Goal: Task Accomplishment & Management: Use online tool/utility

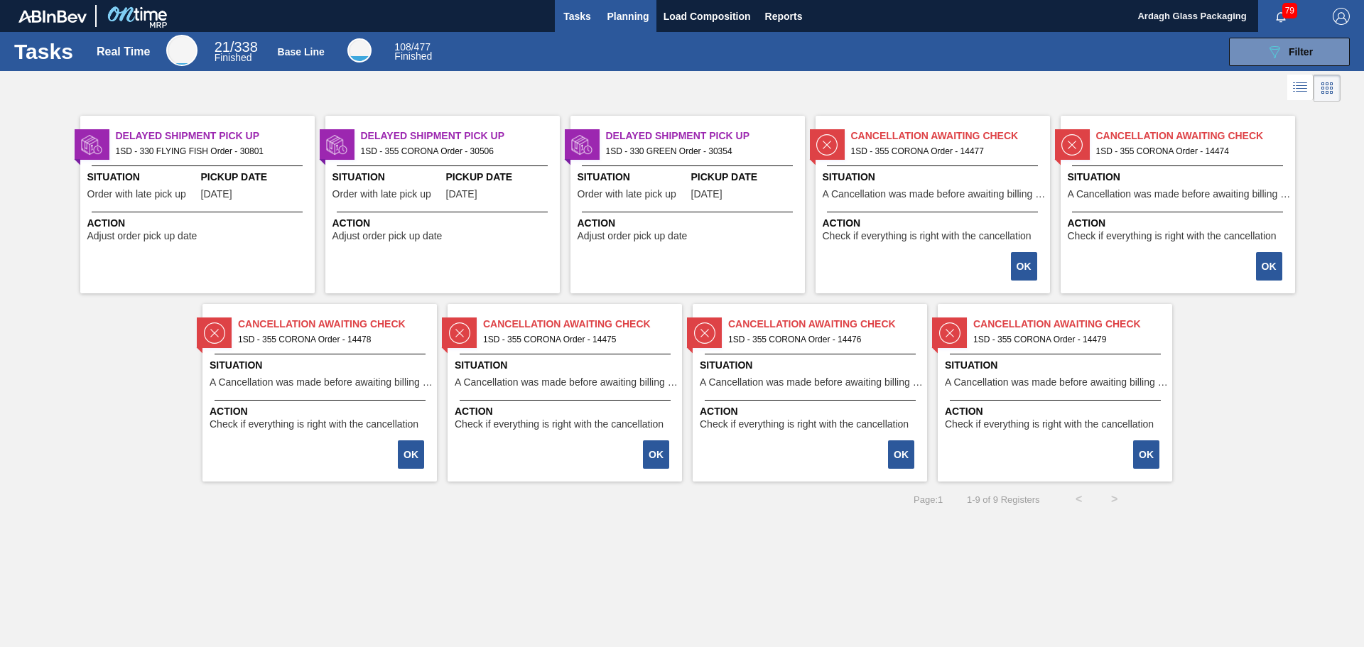
click at [631, 12] on span "Planning" at bounding box center [628, 16] width 42 height 17
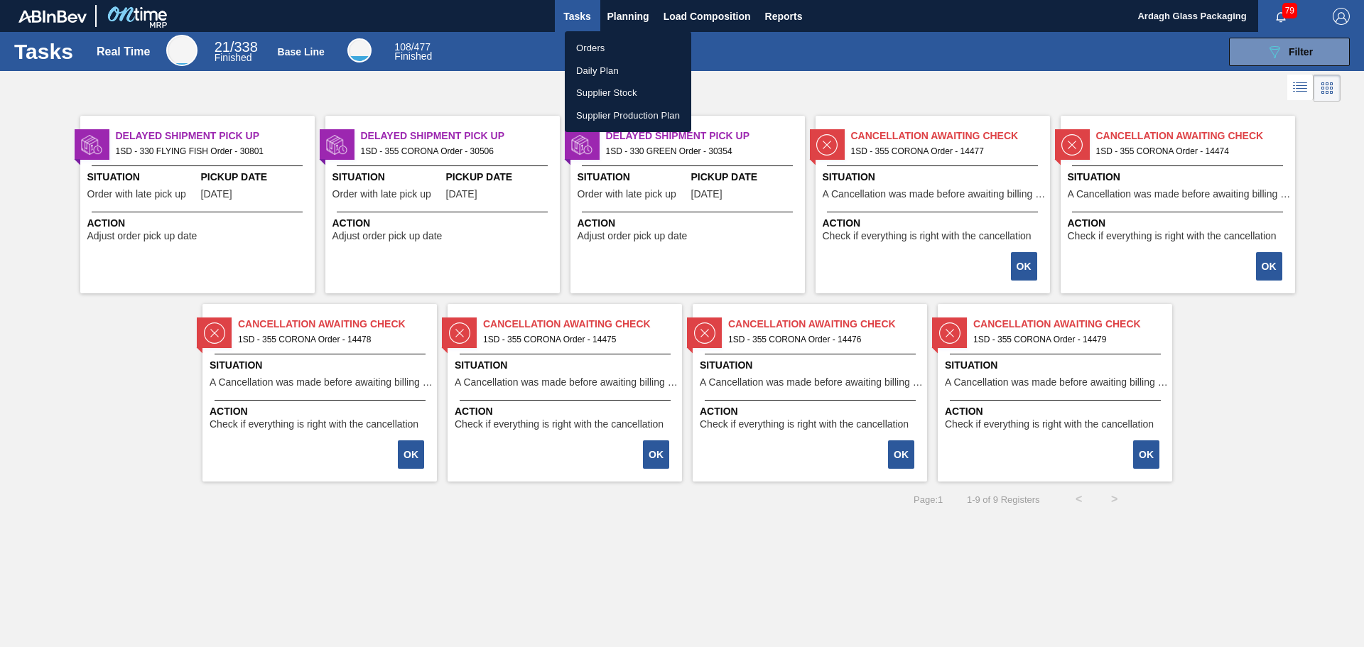
click at [1278, 51] on div at bounding box center [682, 323] width 1364 height 647
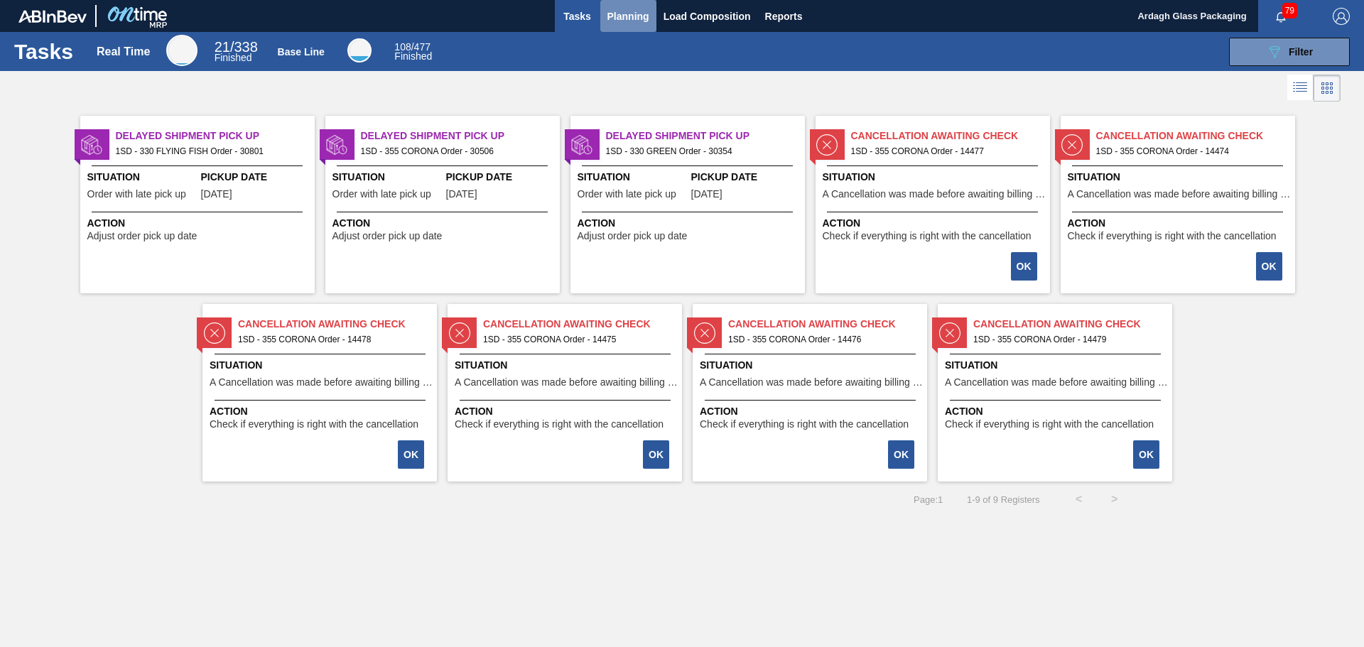
click at [633, 19] on span "Planning" at bounding box center [628, 16] width 42 height 17
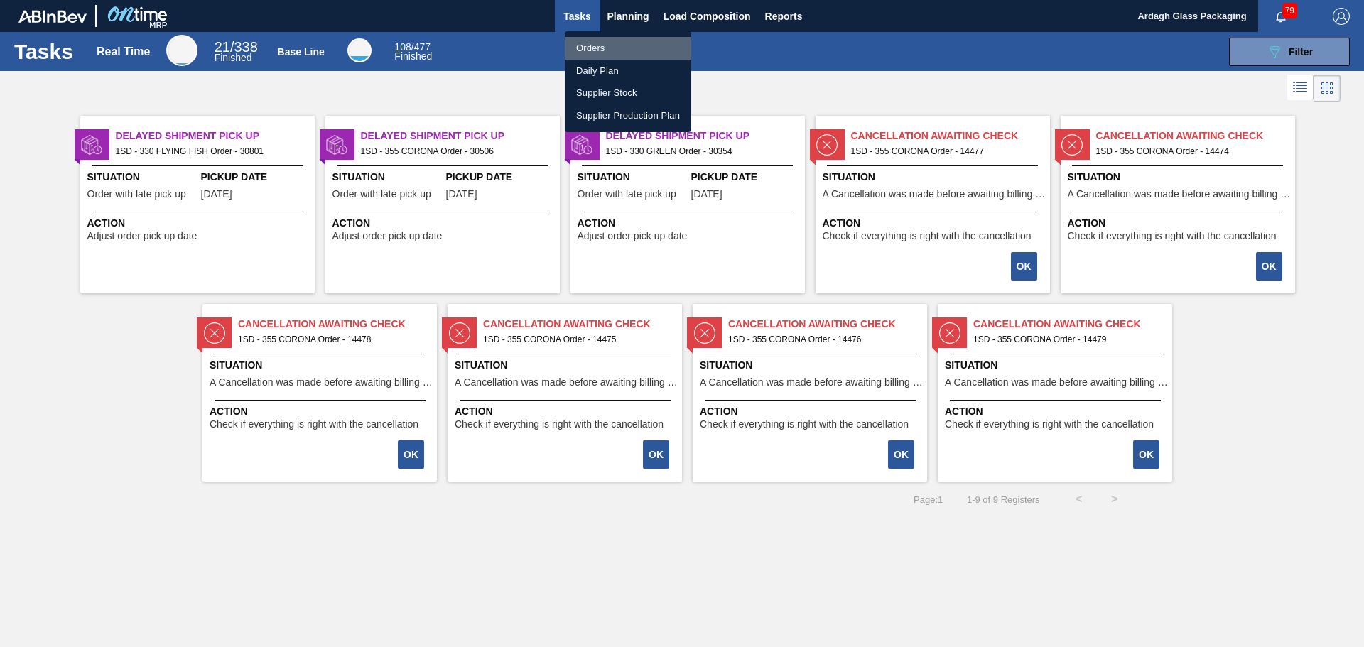
click at [594, 45] on li "Orders" at bounding box center [628, 48] width 126 height 23
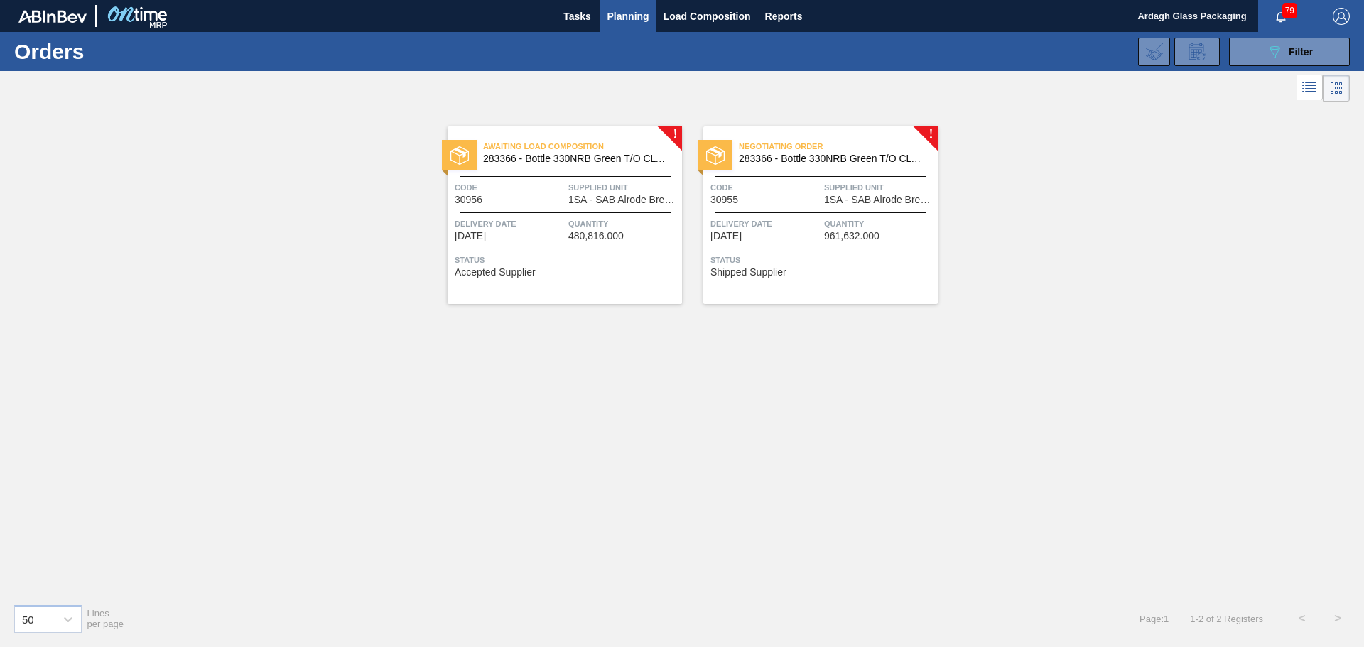
click at [622, 228] on span "Quantity" at bounding box center [623, 224] width 110 height 14
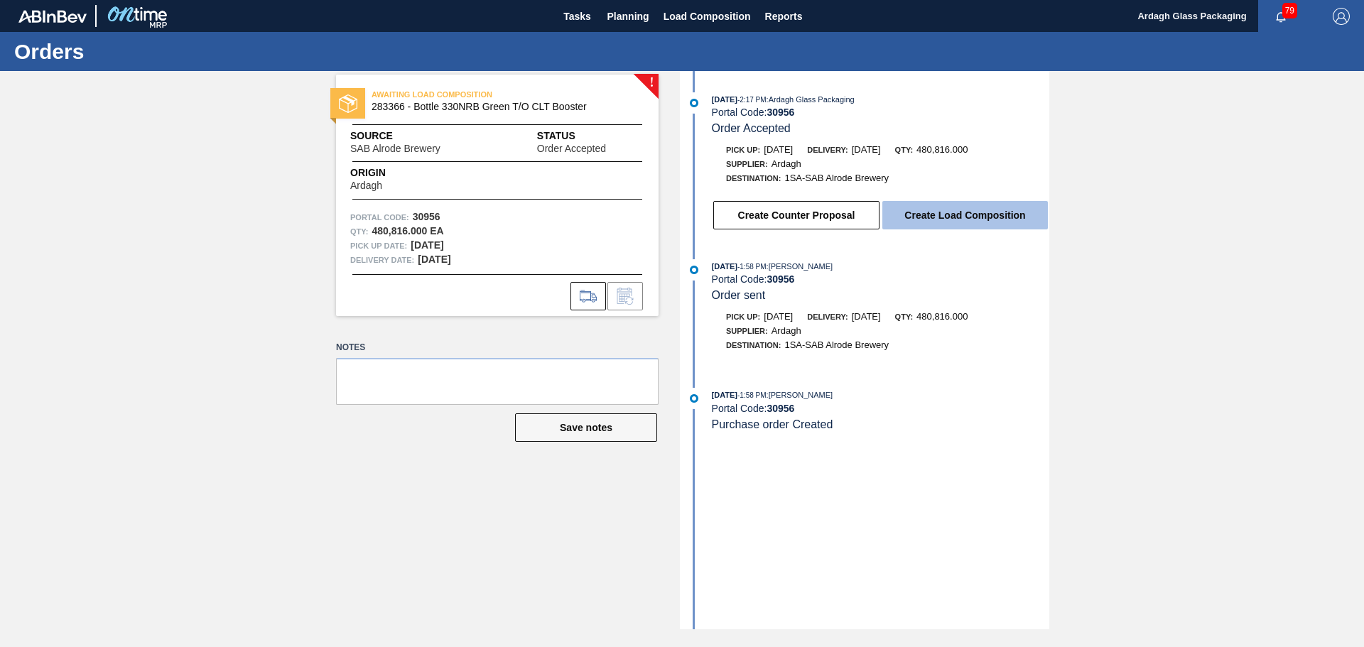
click at [991, 207] on button "Create Load Composition" at bounding box center [964, 215] width 165 height 28
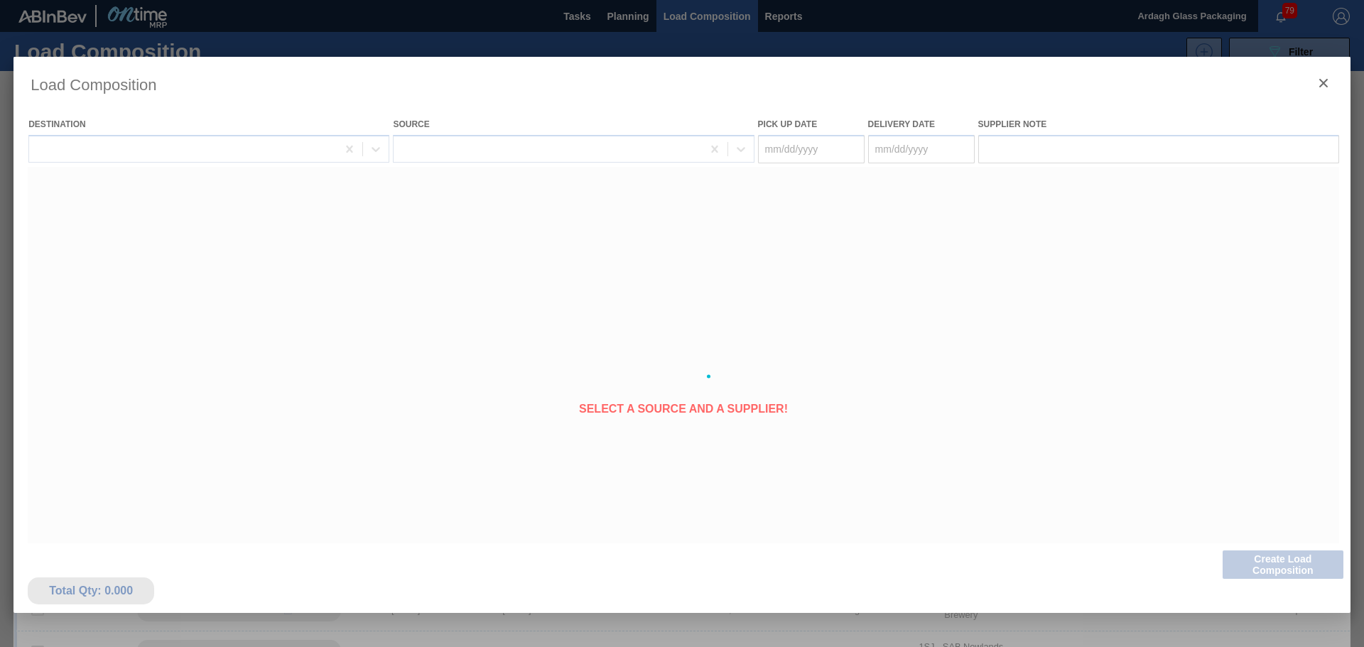
type Date "[DATE]"
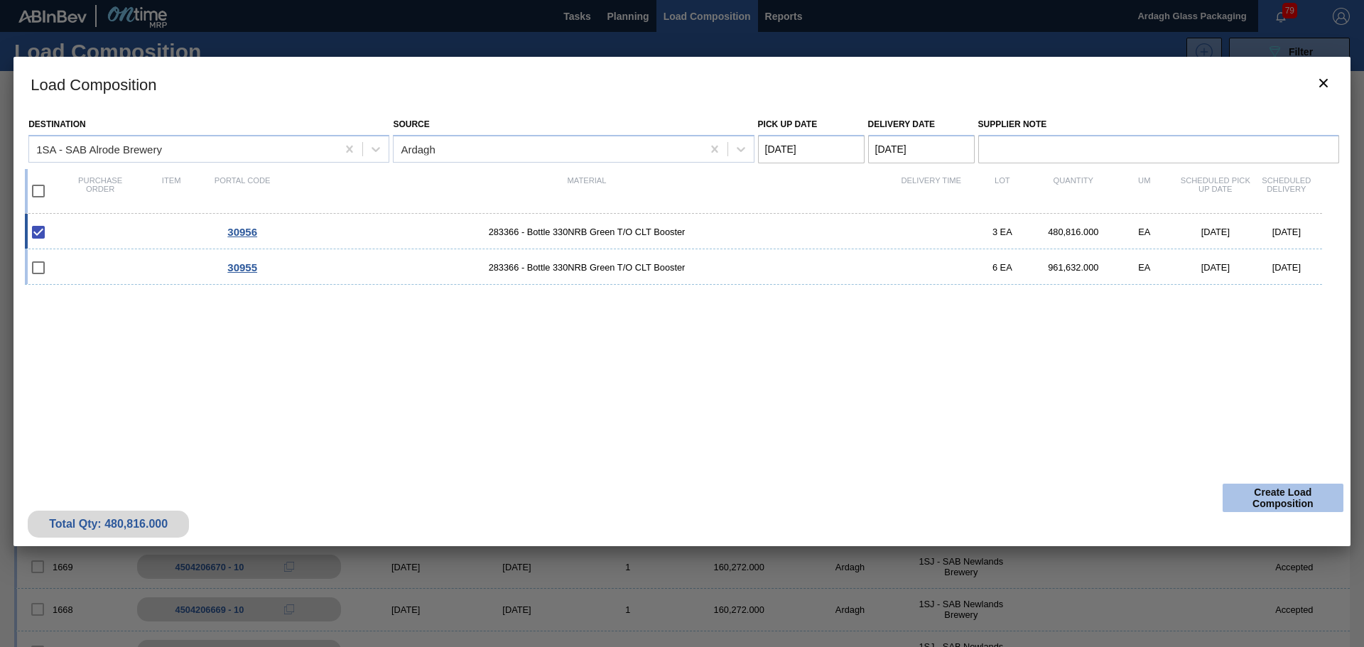
click at [1271, 491] on button "Create Load Composition" at bounding box center [1282, 498] width 121 height 28
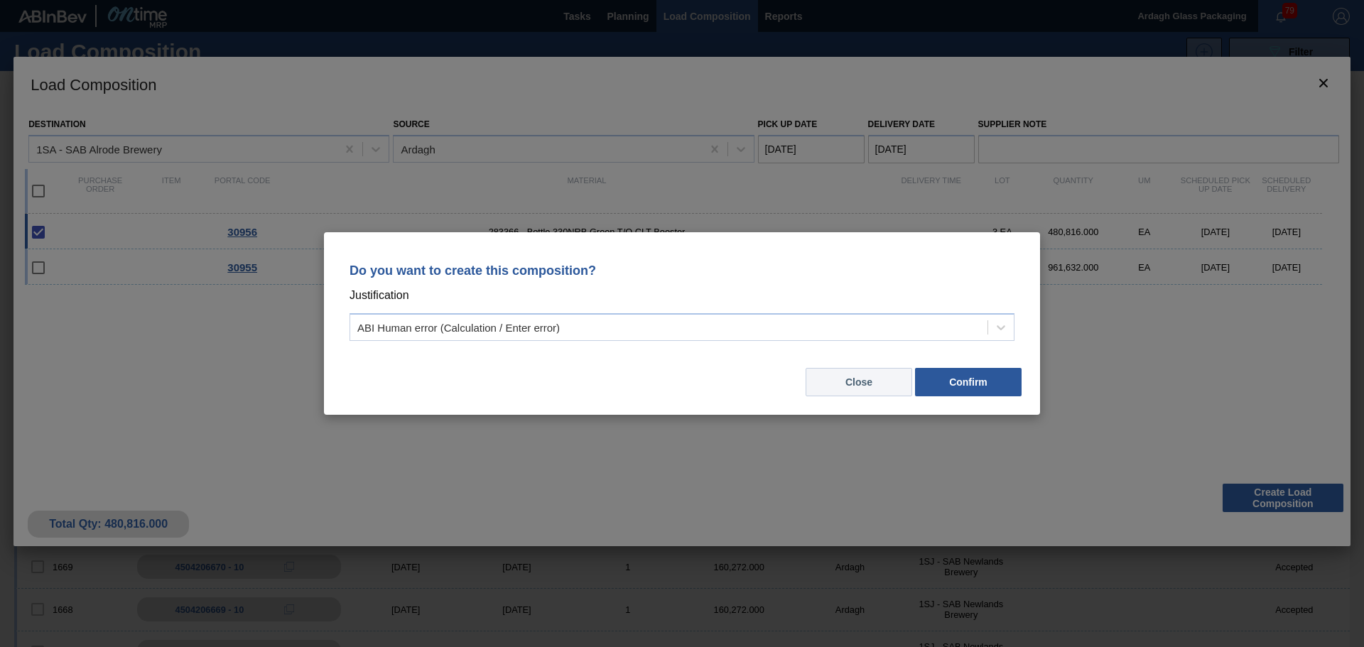
click at [878, 379] on button "Close" at bounding box center [858, 382] width 107 height 28
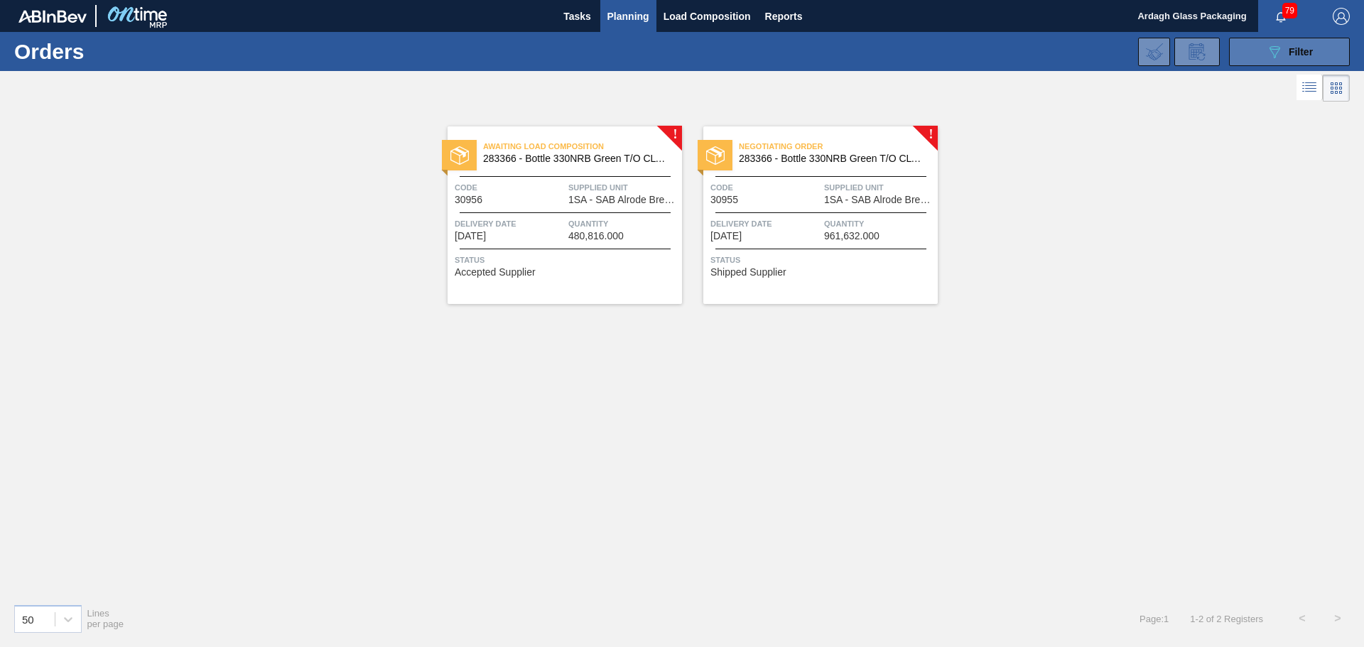
click at [1269, 55] on icon "089F7B8B-B2A5-4AFE-B5C0-19BA573D28AC" at bounding box center [1274, 51] width 17 height 17
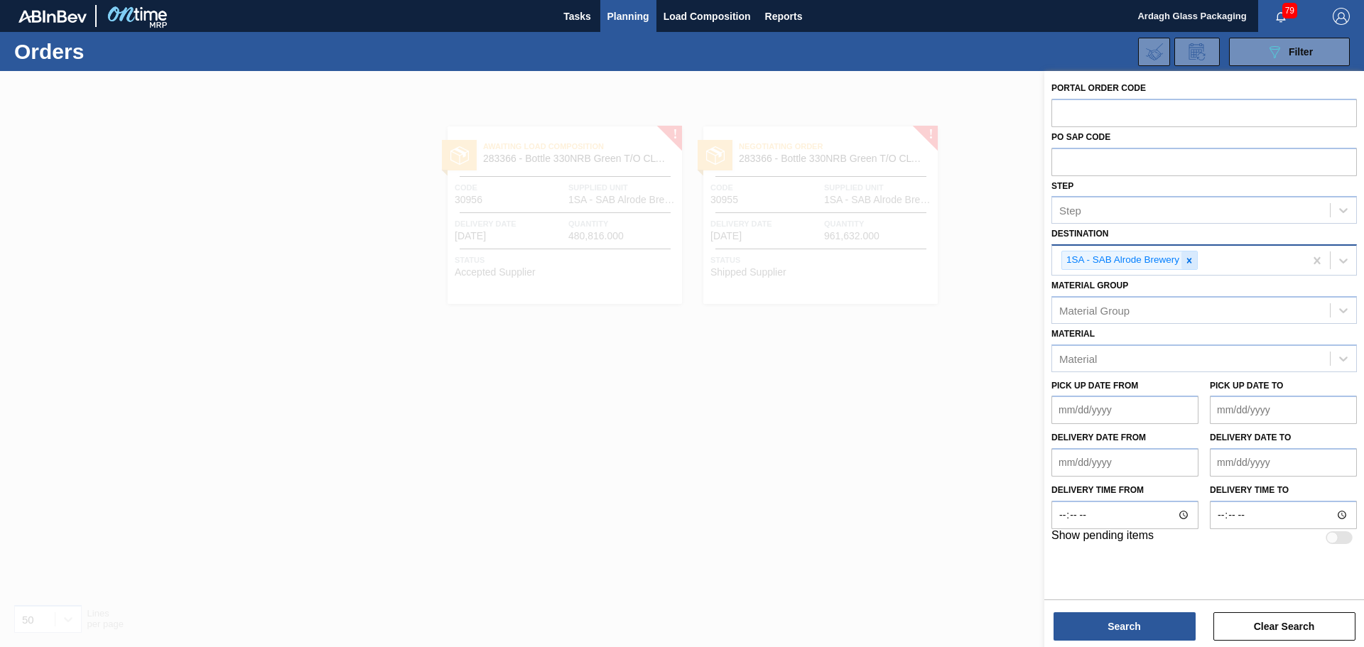
click at [1189, 261] on icon at bounding box center [1189, 260] width 5 height 5
click at [1338, 258] on icon at bounding box center [1343, 258] width 14 height 14
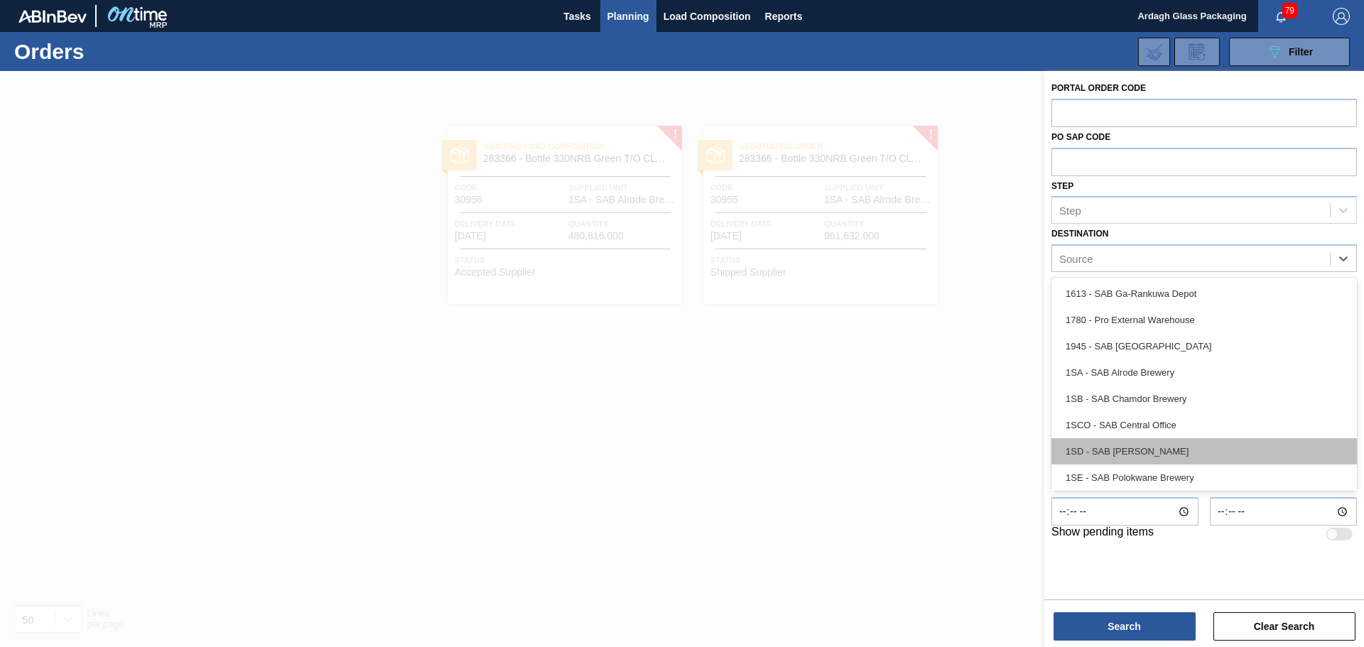
click at [1150, 443] on div "1SD - SAB [PERSON_NAME]" at bounding box center [1203, 451] width 305 height 26
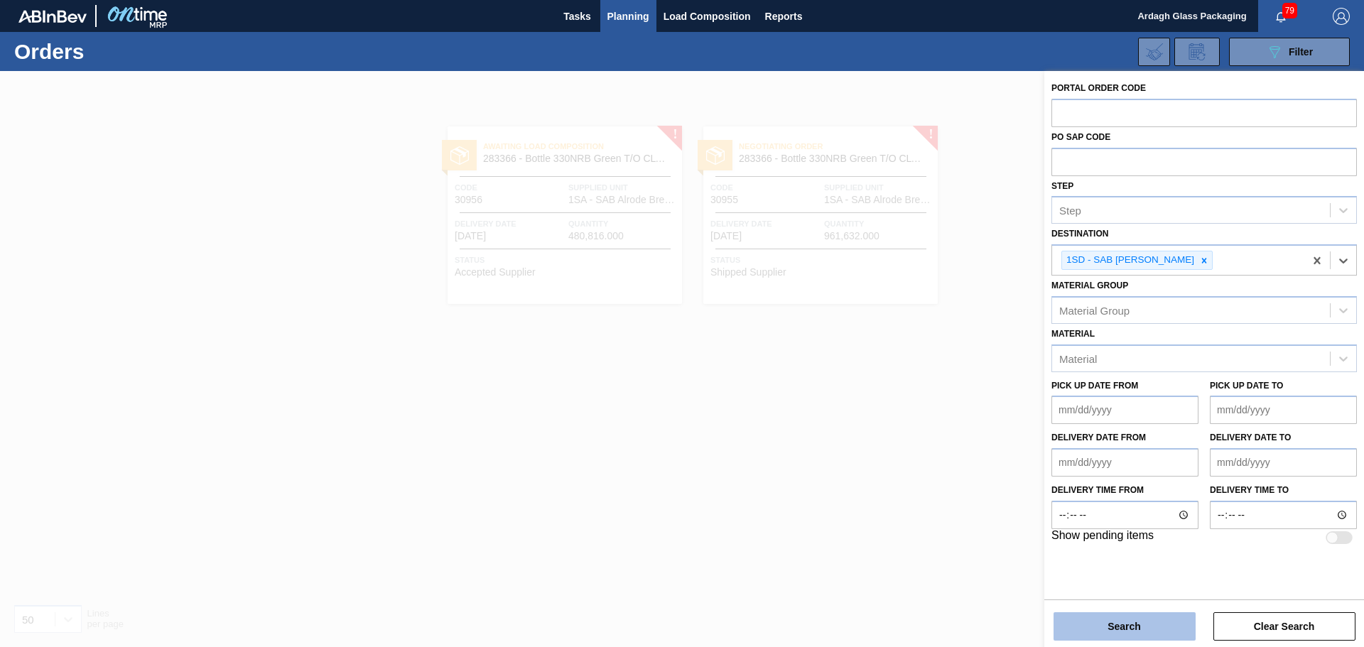
click at [1099, 623] on button "Search" at bounding box center [1124, 626] width 142 height 28
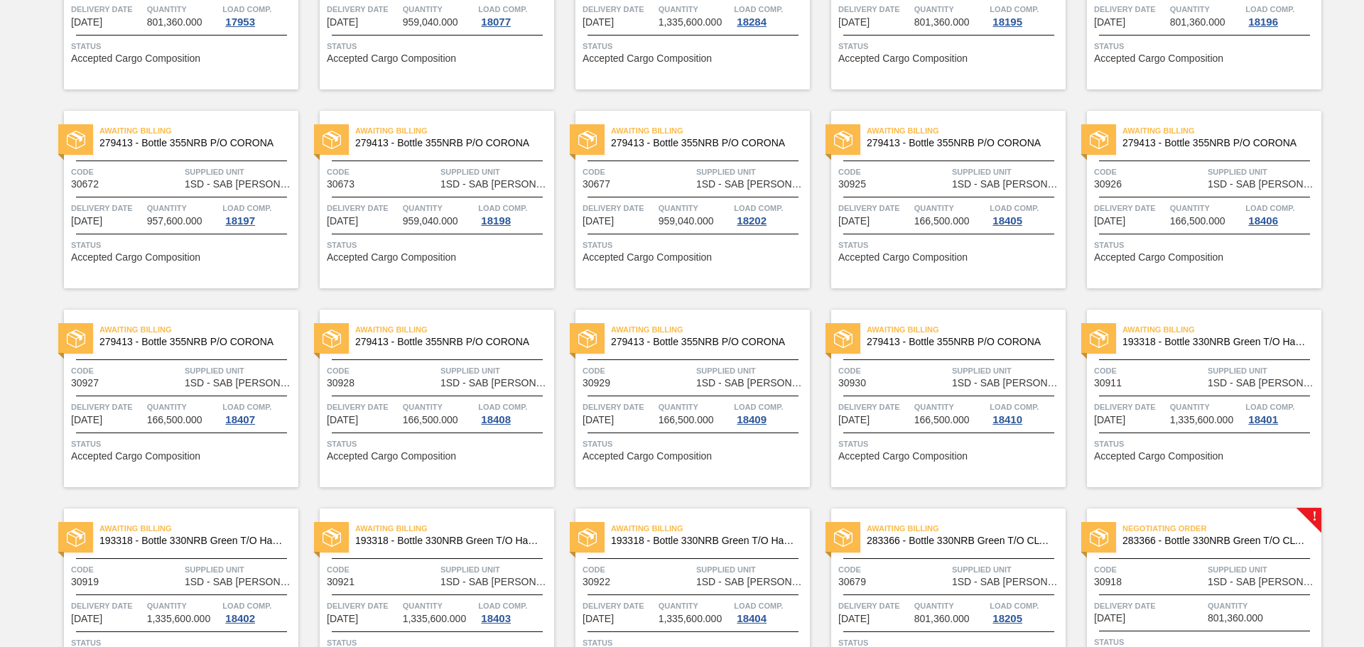
scroll to position [426, 0]
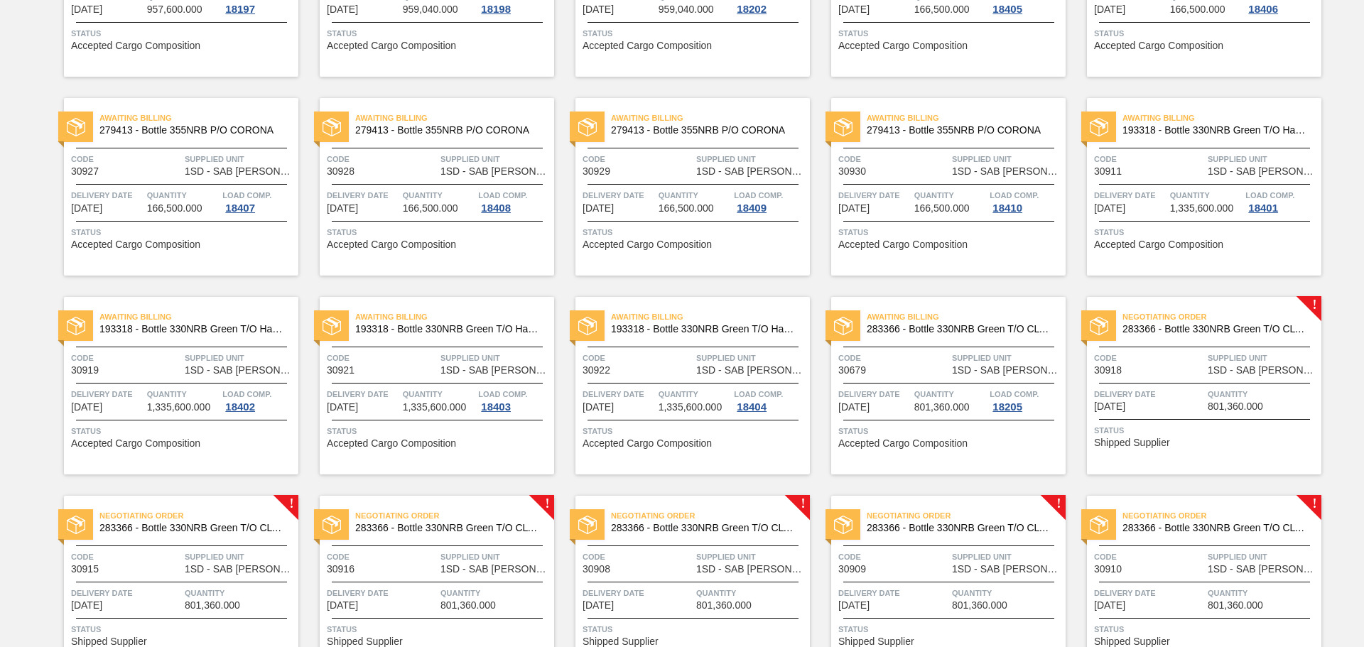
click at [1171, 352] on span "Code" at bounding box center [1149, 358] width 110 height 14
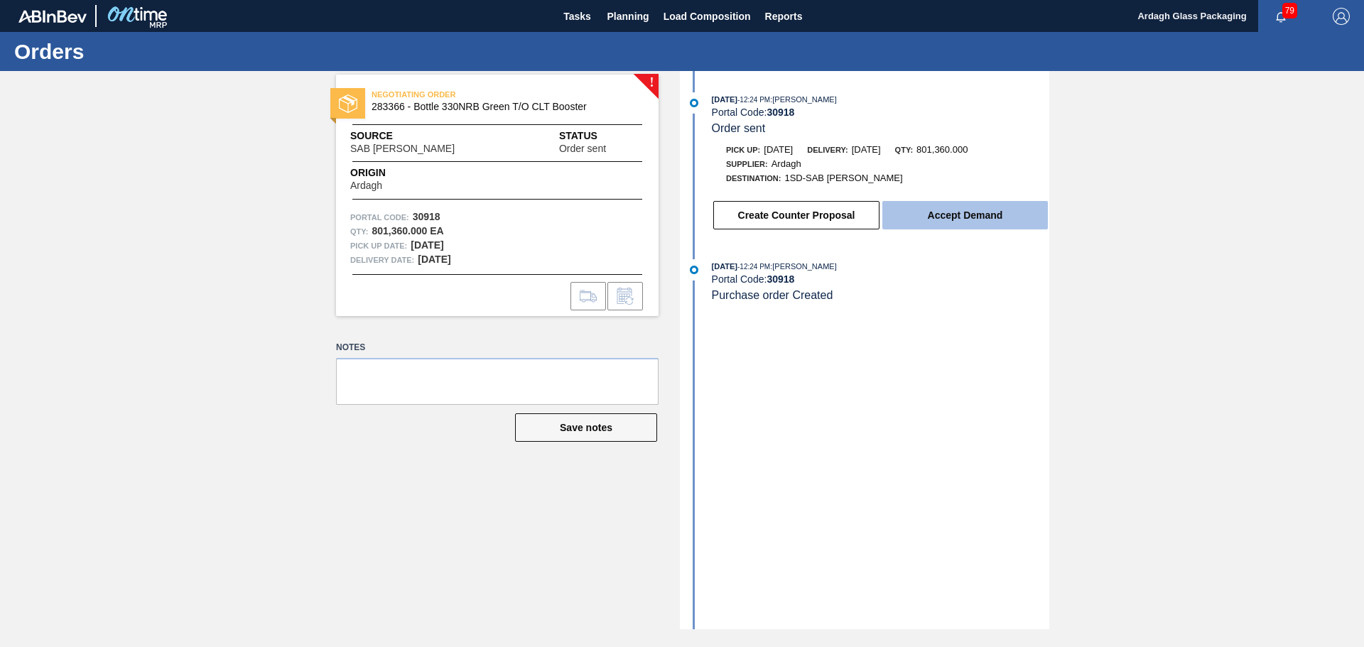
click at [914, 217] on button "Accept Demand" at bounding box center [964, 215] width 165 height 28
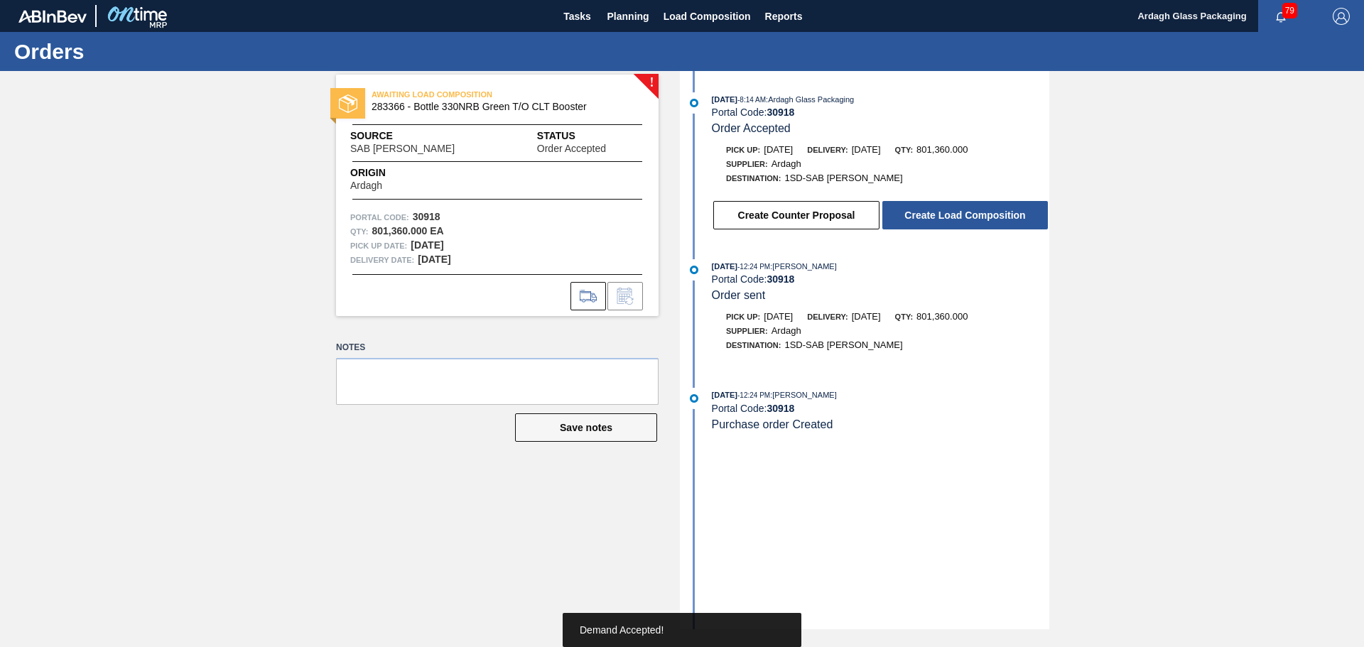
click at [944, 215] on button "Create Load Composition" at bounding box center [964, 215] width 165 height 28
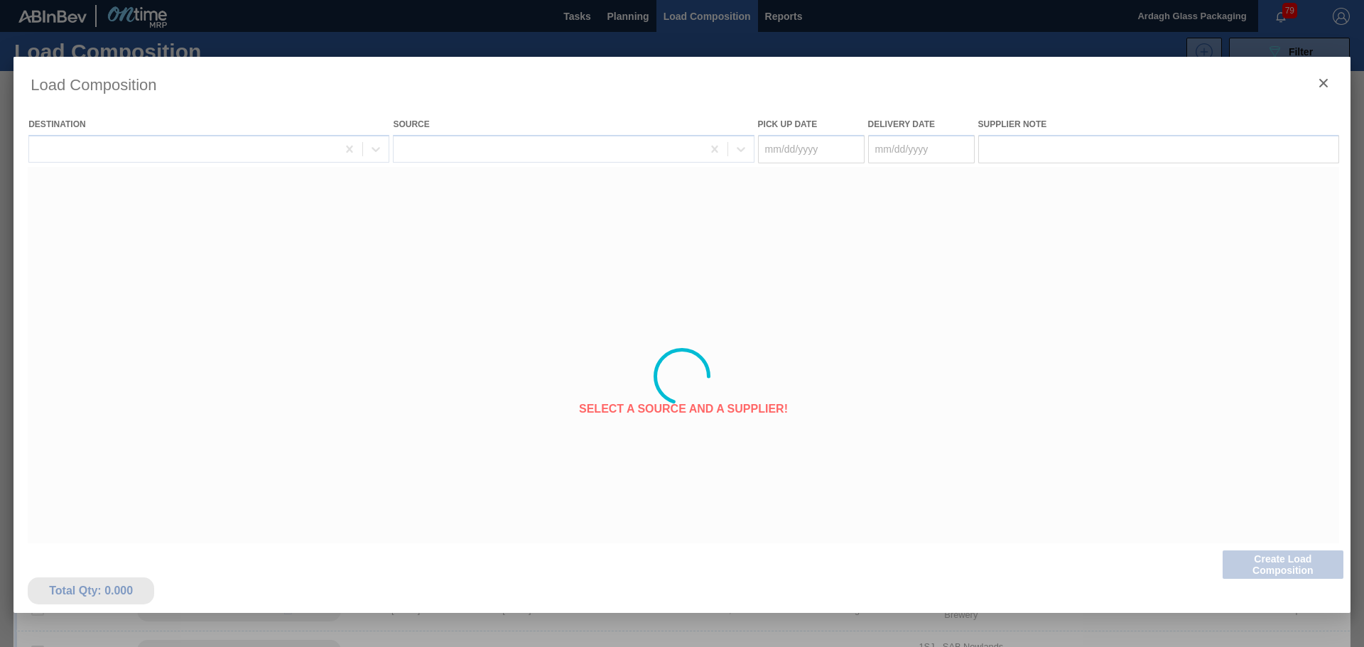
type Date "[DATE]"
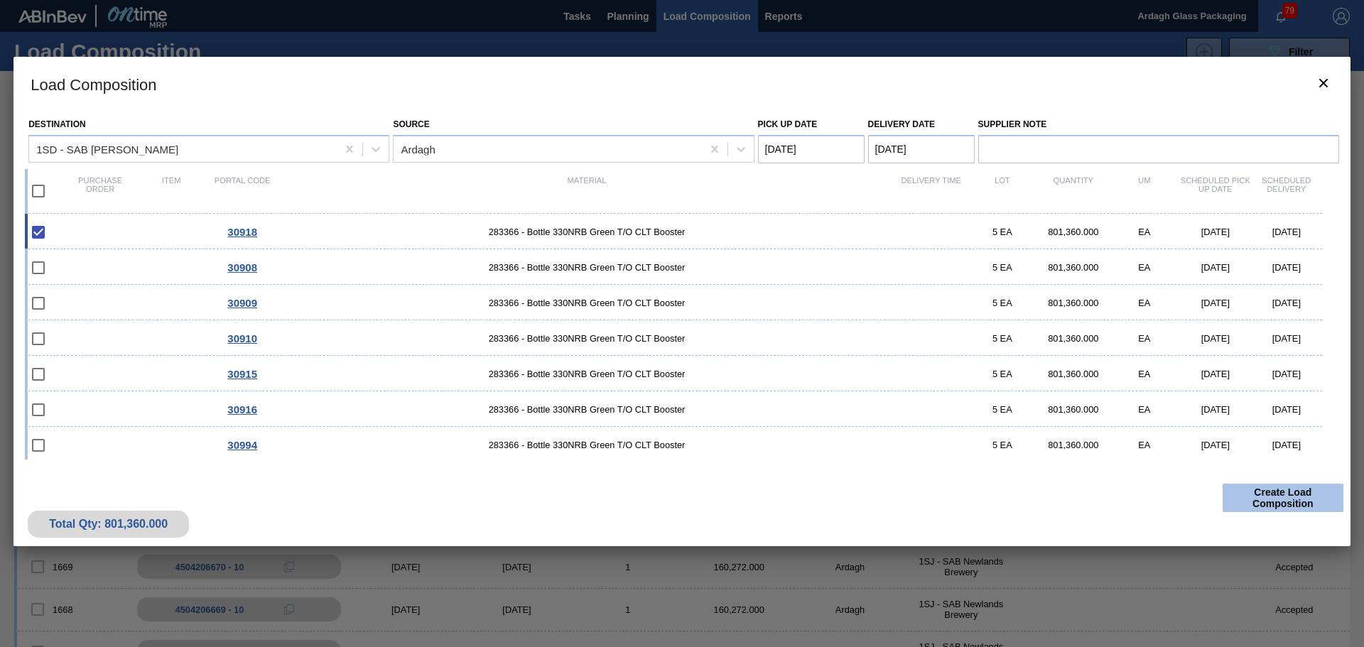
click at [1249, 489] on button "Create Load Composition" at bounding box center [1282, 498] width 121 height 28
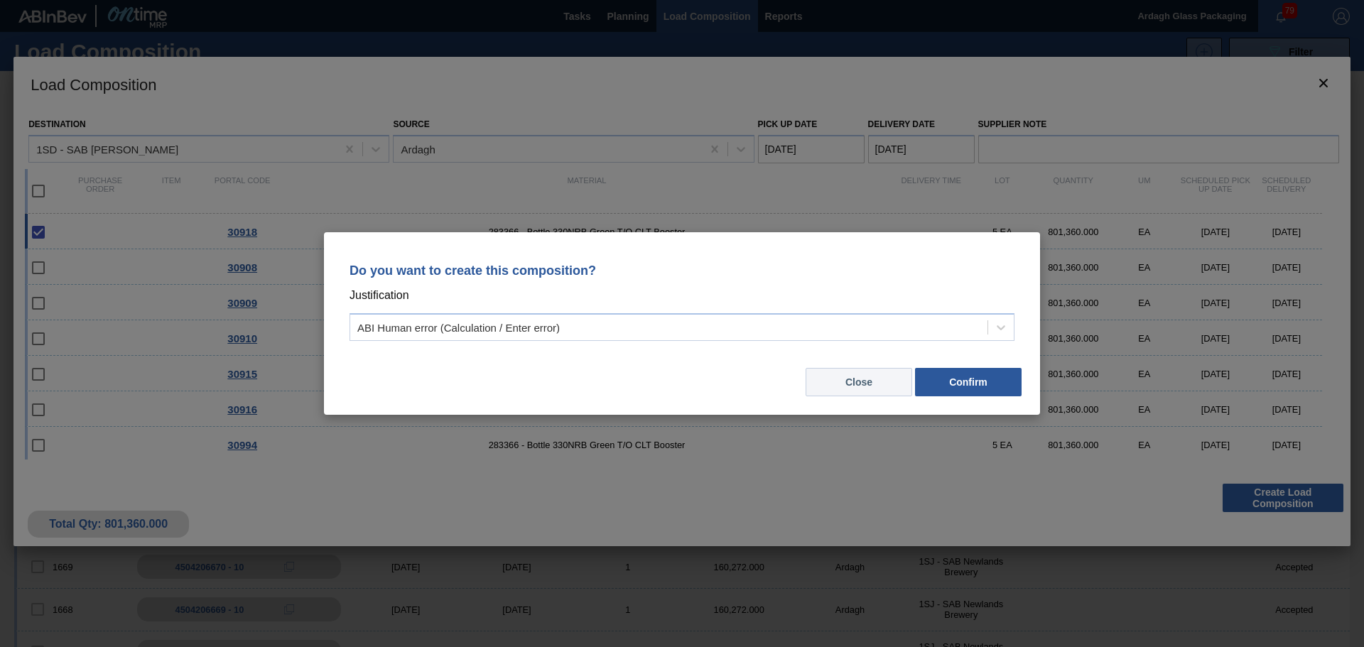
click at [875, 374] on button "Close" at bounding box center [858, 382] width 107 height 28
